Goal: Navigation & Orientation: Find specific page/section

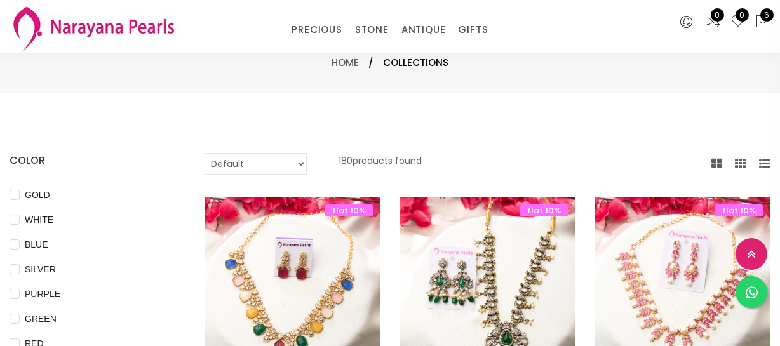
select select "INR"
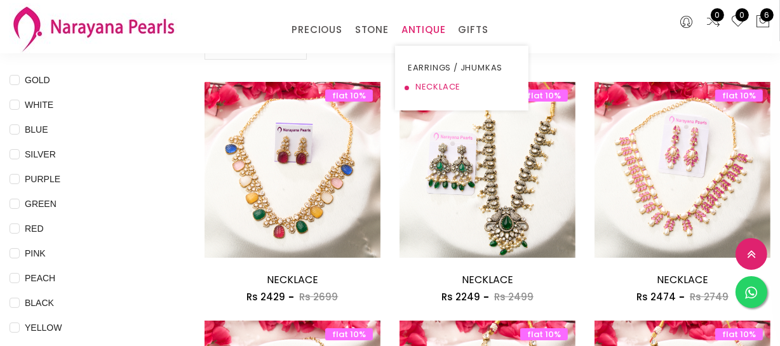
click at [440, 79] on link "NECKLACE" at bounding box center [462, 87] width 108 height 19
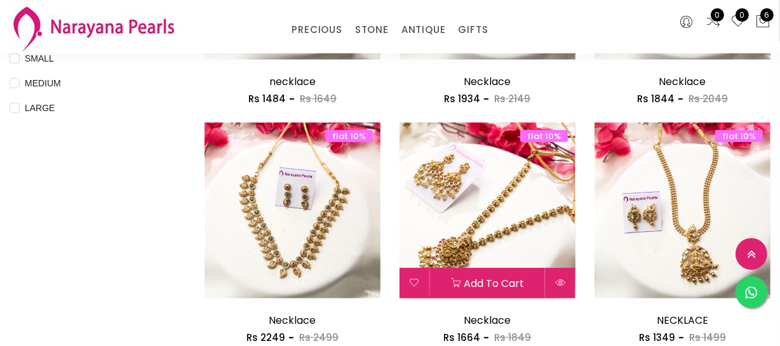
scroll to position [578, 0]
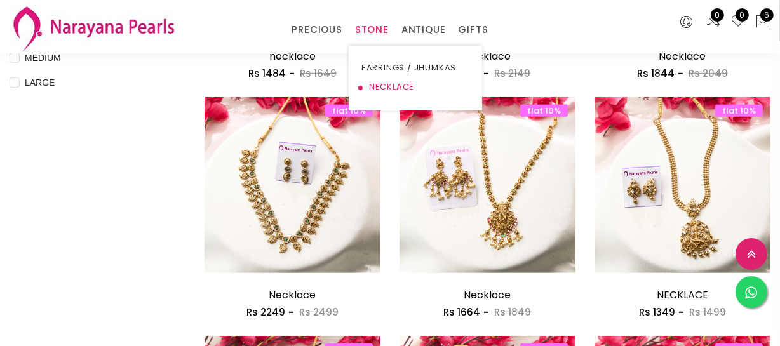
click at [377, 84] on link "NECKLACE" at bounding box center [416, 87] width 108 height 19
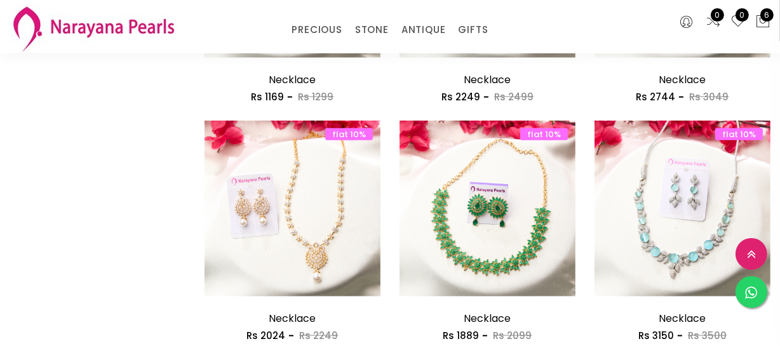
scroll to position [1617, 0]
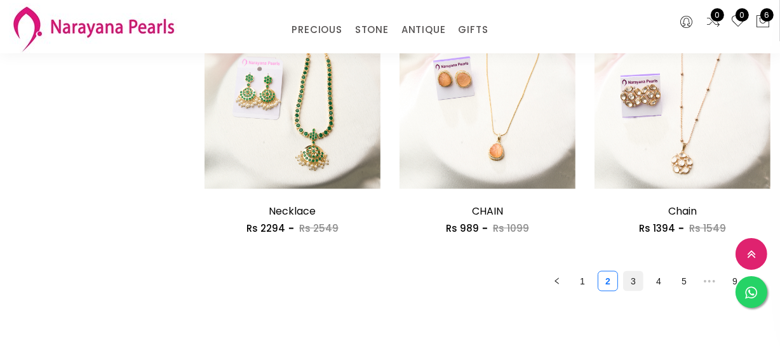
click at [637, 286] on link "3" at bounding box center [633, 281] width 19 height 19
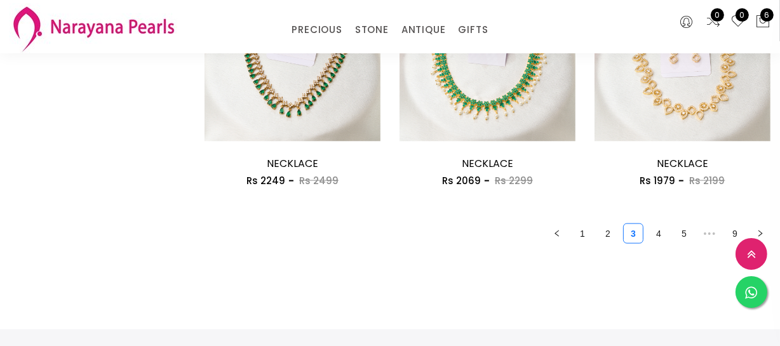
scroll to position [1733, 0]
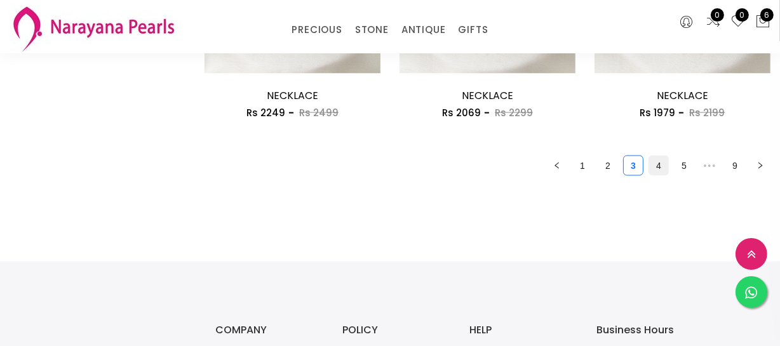
click at [654, 165] on link "4" at bounding box center [658, 165] width 19 height 19
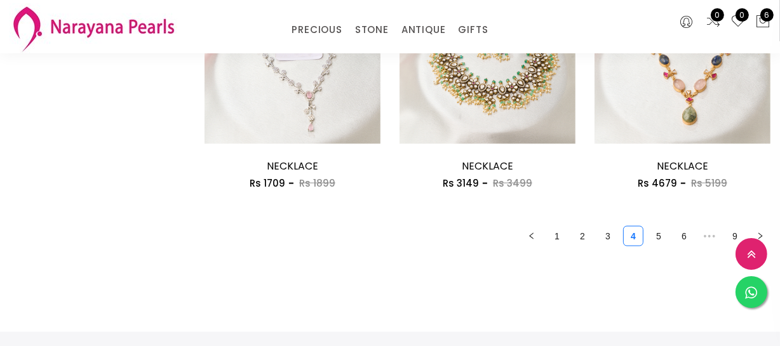
scroll to position [1791, 0]
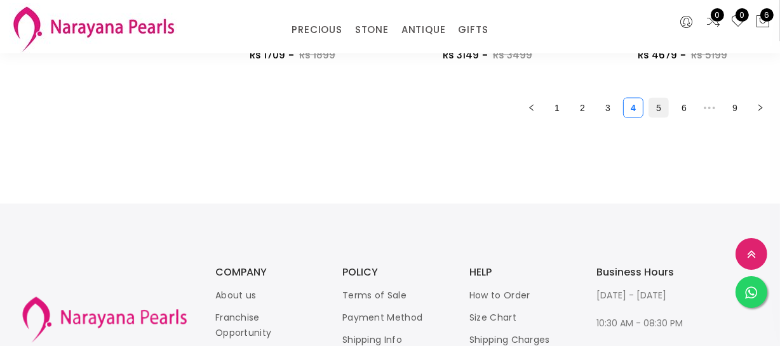
click at [654, 109] on link "5" at bounding box center [658, 107] width 19 height 19
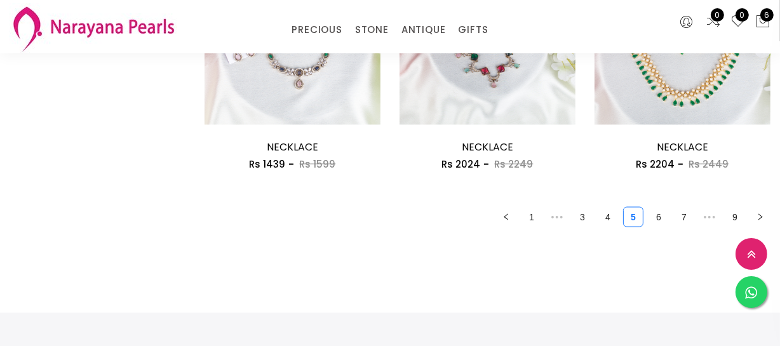
scroll to position [1675, 0]
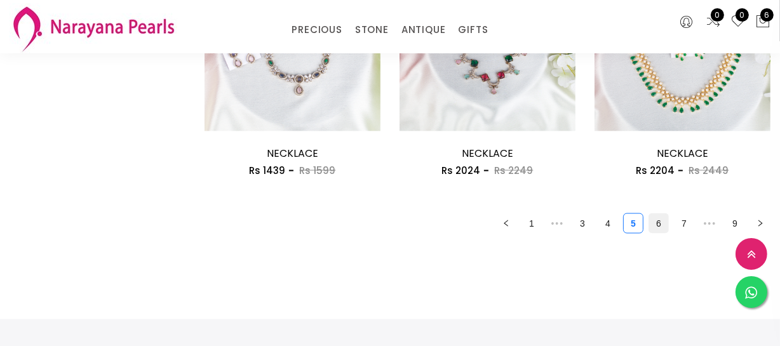
click at [662, 226] on link "6" at bounding box center [658, 223] width 19 height 19
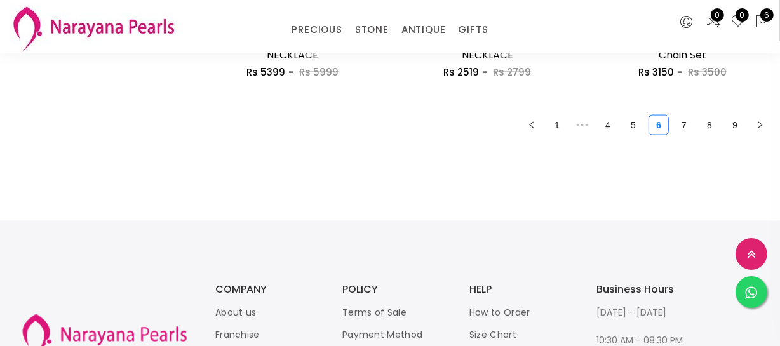
scroll to position [1791, 0]
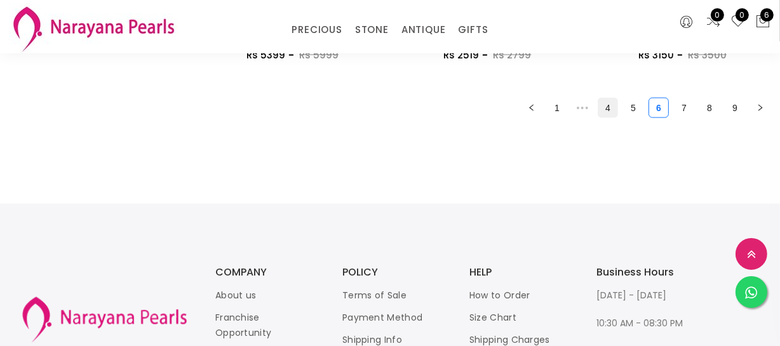
click at [603, 99] on link "4" at bounding box center [608, 107] width 19 height 19
click at [608, 107] on link "3" at bounding box center [608, 107] width 19 height 19
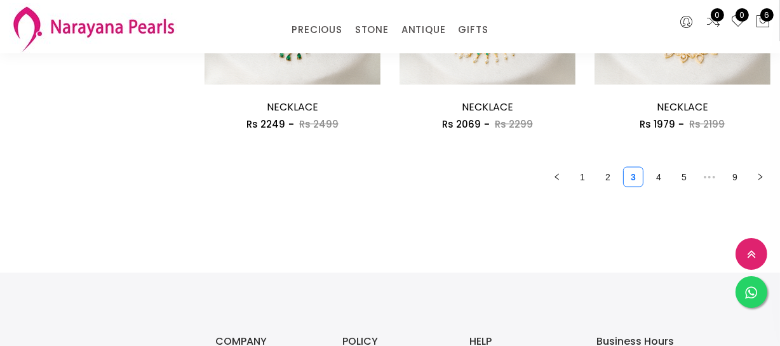
scroll to position [1733, 0]
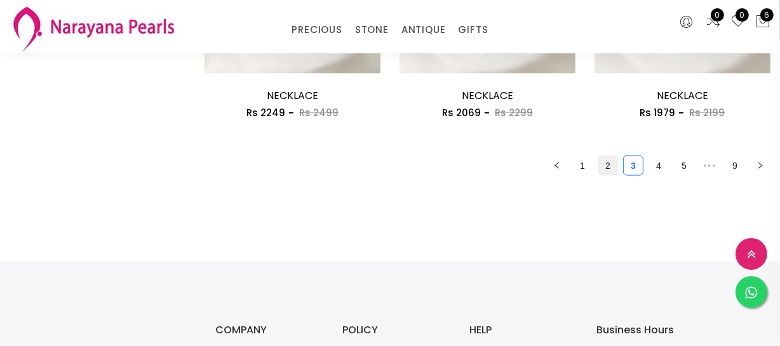
click at [609, 165] on link "2" at bounding box center [608, 165] width 19 height 19
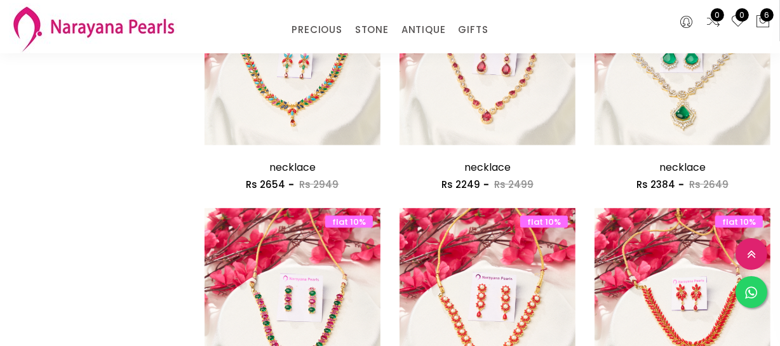
scroll to position [1617, 0]
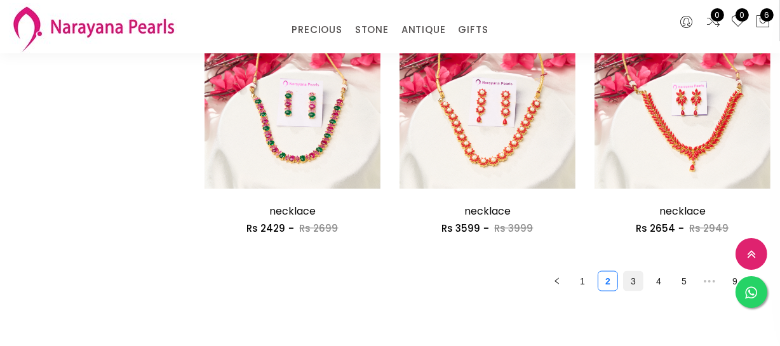
click at [628, 286] on link "3" at bounding box center [633, 281] width 19 height 19
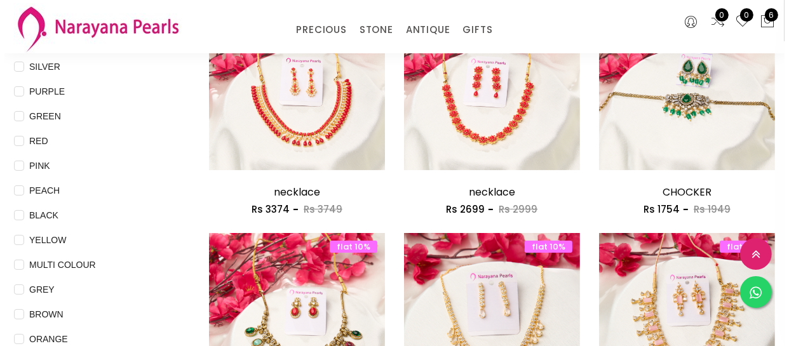
scroll to position [231, 0]
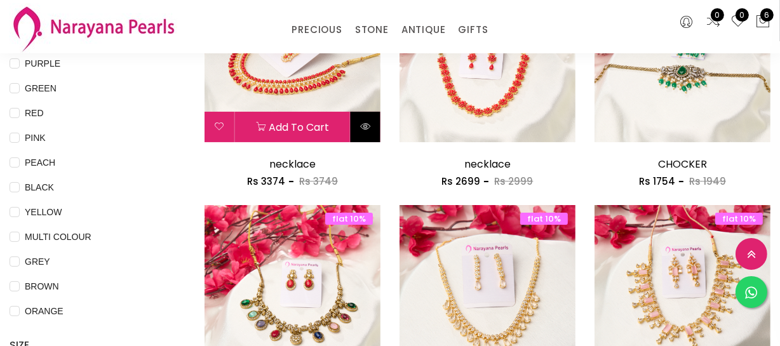
click at [379, 138] on button at bounding box center [366, 127] width 30 height 30
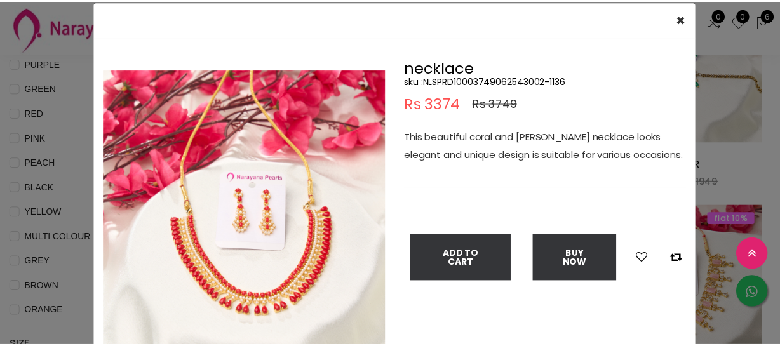
scroll to position [57, 0]
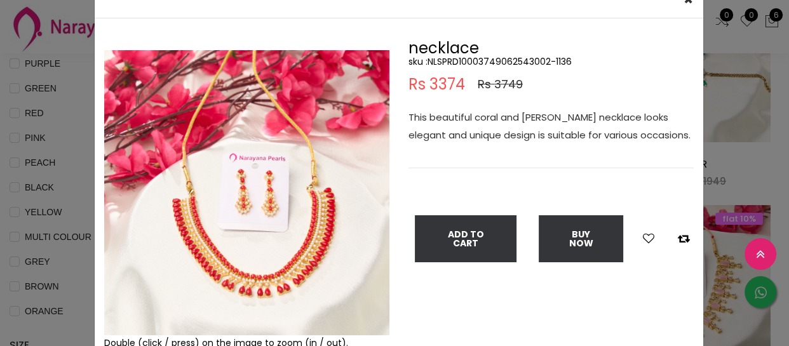
click at [374, 321] on img at bounding box center [246, 192] width 285 height 285
click at [56, 142] on div "× Close Double (click / press) on the image to zoom (in / out). necklace sku : …" at bounding box center [394, 173] width 789 height 346
